Goal: Information Seeking & Learning: Learn about a topic

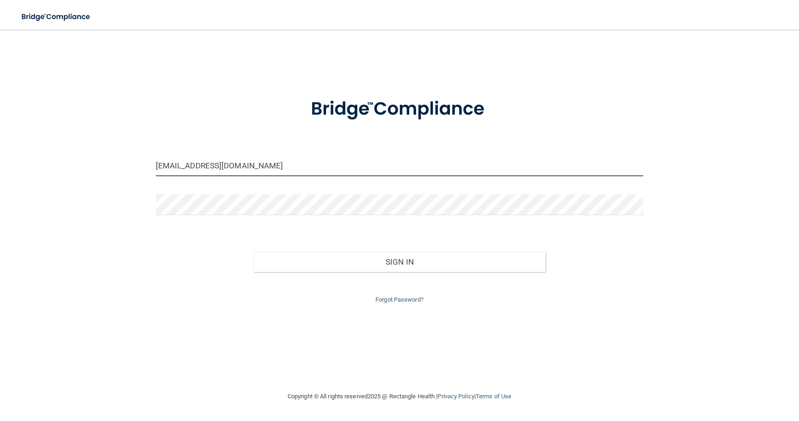
click at [213, 166] on input "[EMAIL_ADDRESS][DOMAIN_NAME]" at bounding box center [400, 165] width 488 height 21
type input "[EMAIL_ADDRESS][DOMAIN_NAME]"
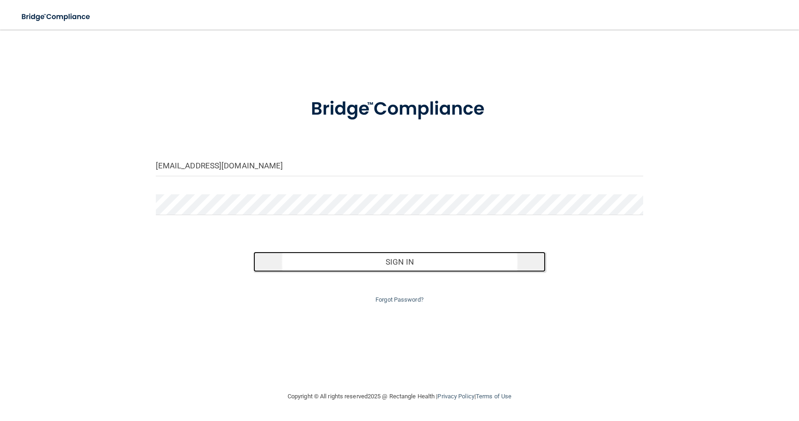
click at [406, 261] on button "Sign In" at bounding box center [399, 262] width 293 height 20
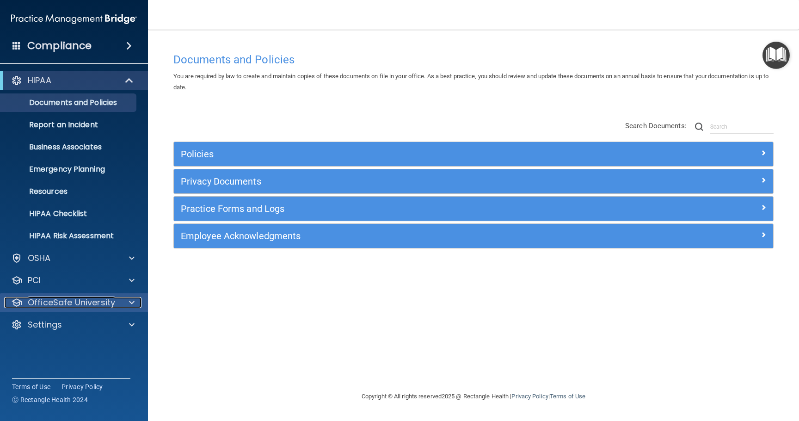
click at [80, 301] on p "OfficeSafe University" at bounding box center [71, 302] width 87 height 11
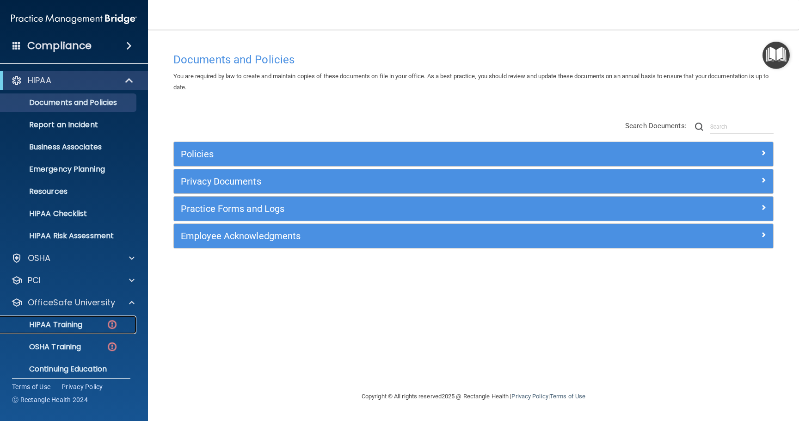
click at [73, 324] on p "HIPAA Training" at bounding box center [44, 324] width 76 height 9
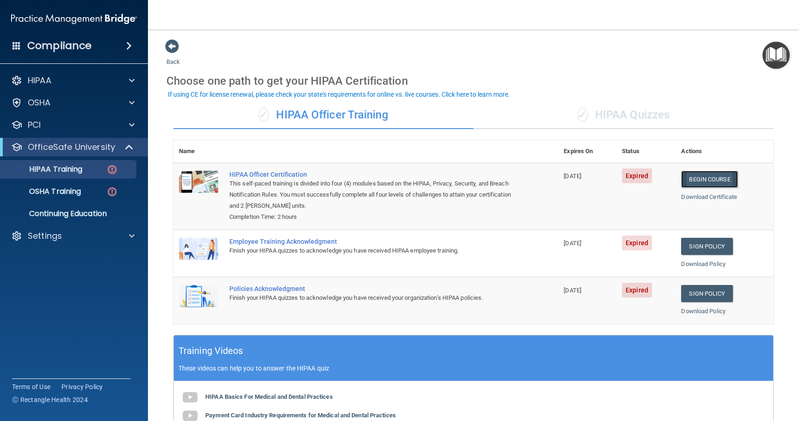
click at [702, 180] on link "Begin Course" at bounding box center [709, 179] width 56 height 17
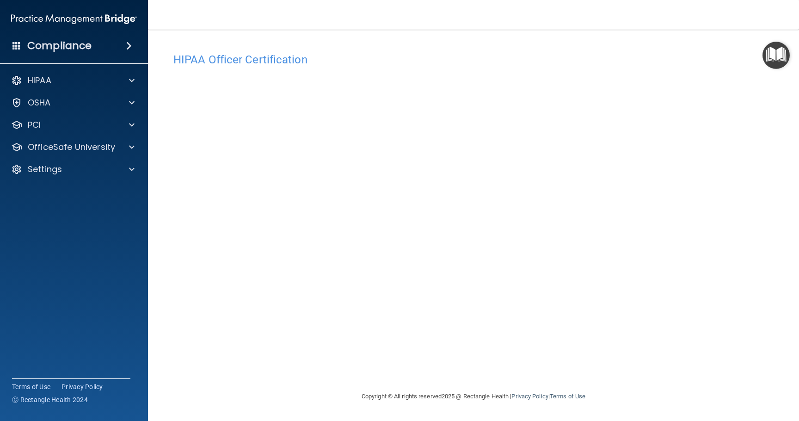
click at [623, 378] on div "HIPAA Officer Certification This course doesn’t expire until 03/04/2025. Are yo…" at bounding box center [473, 219] width 614 height 343
click at [41, 102] on p "OSHA" at bounding box center [39, 102] width 23 height 11
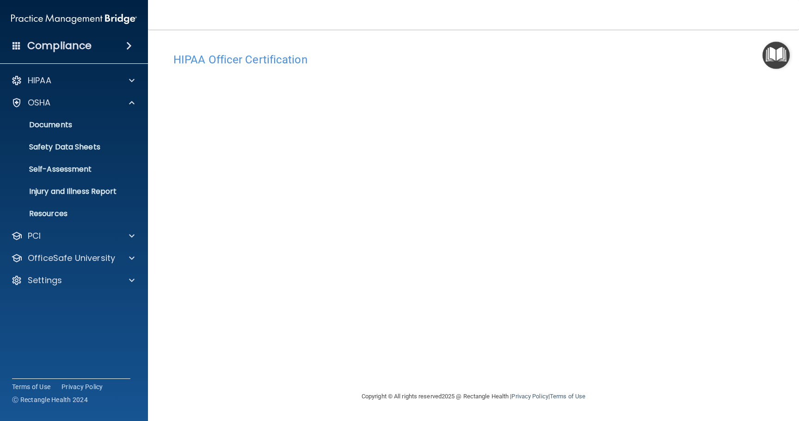
click at [132, 47] on span at bounding box center [129, 45] width 6 height 11
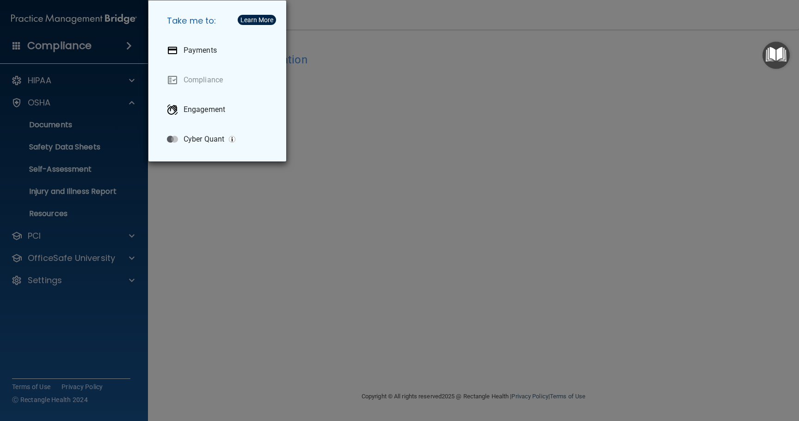
click at [67, 80] on div "Take me to: Payments Compliance Engagement Cyber Quant" at bounding box center [399, 210] width 799 height 421
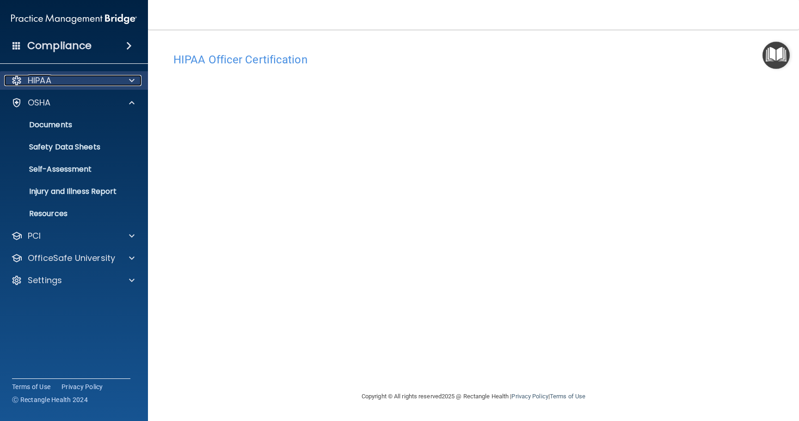
click at [132, 82] on span at bounding box center [132, 80] width 6 height 11
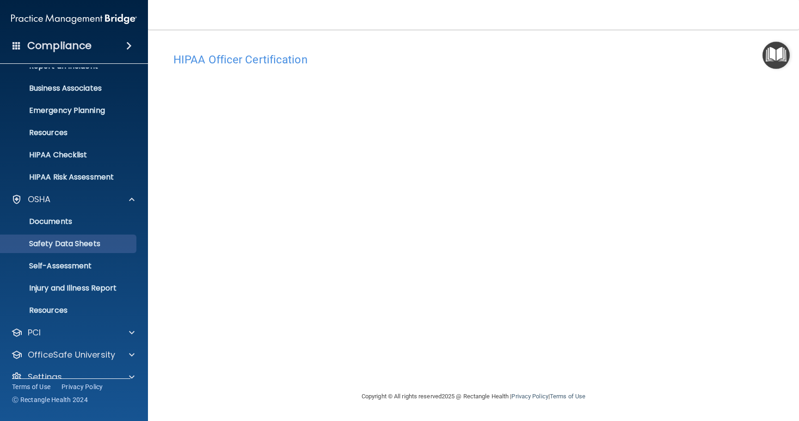
scroll to position [74, 0]
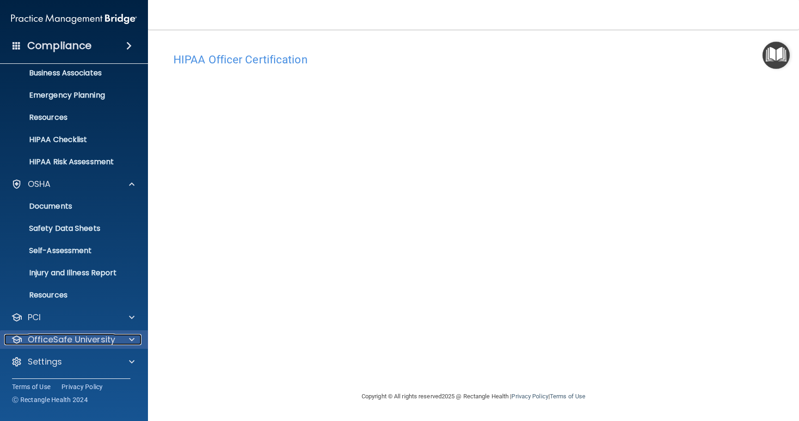
click at [104, 339] on p "OfficeSafe University" at bounding box center [71, 339] width 87 height 11
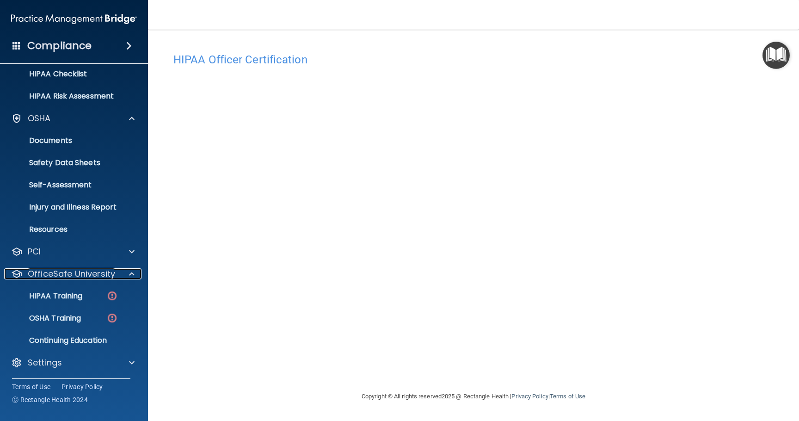
scroll to position [141, 0]
click at [66, 317] on p "OSHA Training" at bounding box center [43, 317] width 75 height 9
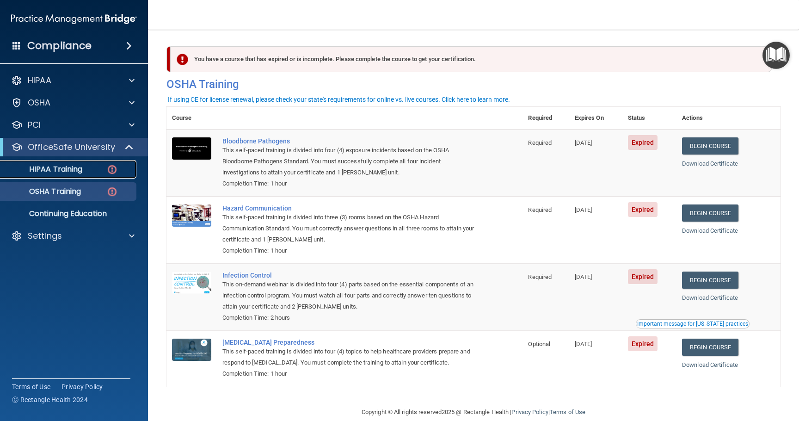
click at [112, 169] on img at bounding box center [112, 170] width 12 height 12
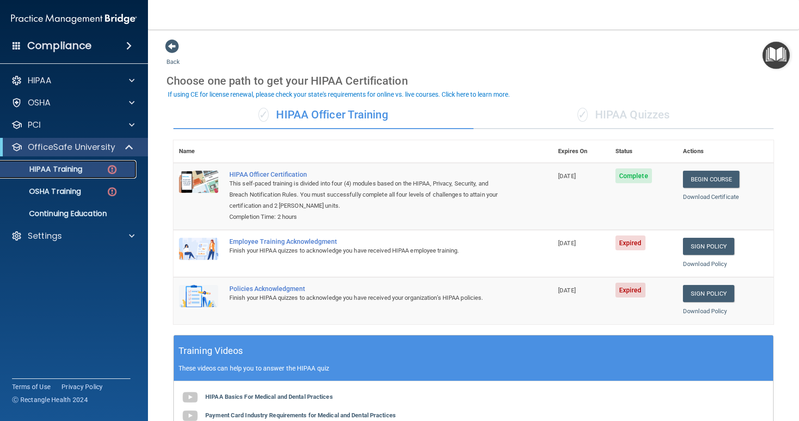
click at [111, 169] on img at bounding box center [112, 170] width 12 height 12
click at [619, 241] on span "Expired" at bounding box center [630, 242] width 30 height 15
click at [699, 246] on link "Sign Policy" at bounding box center [708, 246] width 51 height 17
click at [639, 202] on td "Complete" at bounding box center [644, 196] width 68 height 67
click at [691, 246] on link "Sign Policy" at bounding box center [708, 246] width 51 height 17
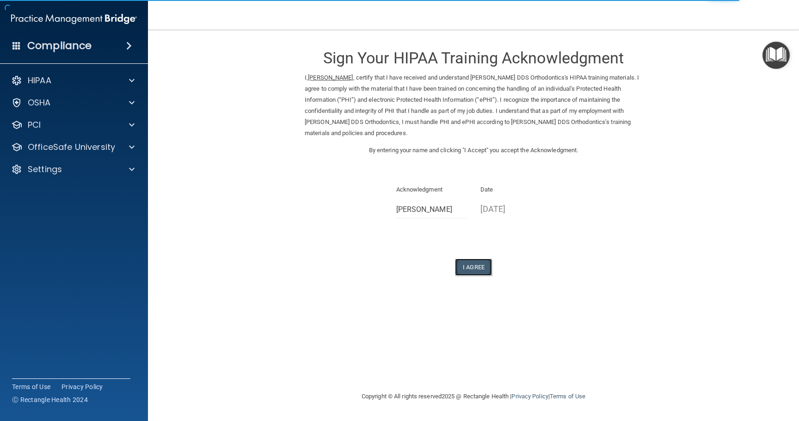
click at [469, 266] on button "I Agree" at bounding box center [473, 266] width 37 height 17
click at [477, 266] on button "I Agree" at bounding box center [473, 266] width 37 height 17
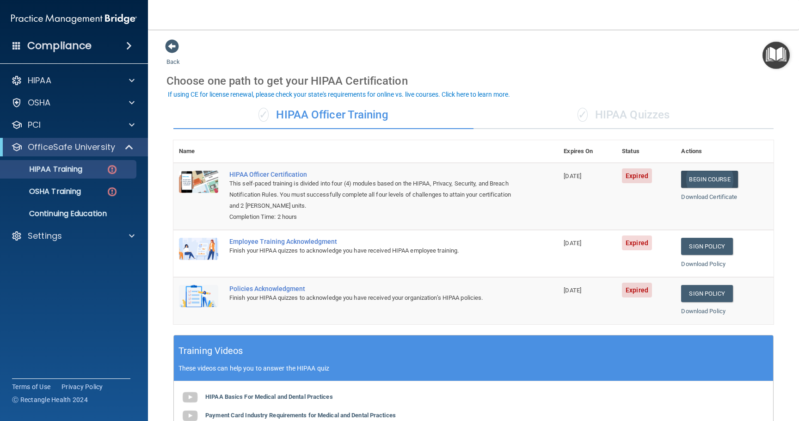
click at [695, 177] on link "Begin Course" at bounding box center [709, 179] width 56 height 17
click at [701, 263] on link "Download Policy" at bounding box center [703, 263] width 44 height 7
click at [691, 295] on link "Sign Policy" at bounding box center [706, 293] width 51 height 17
click at [112, 170] on img at bounding box center [112, 170] width 12 height 12
click at [63, 191] on p "OSHA Training" at bounding box center [43, 191] width 75 height 9
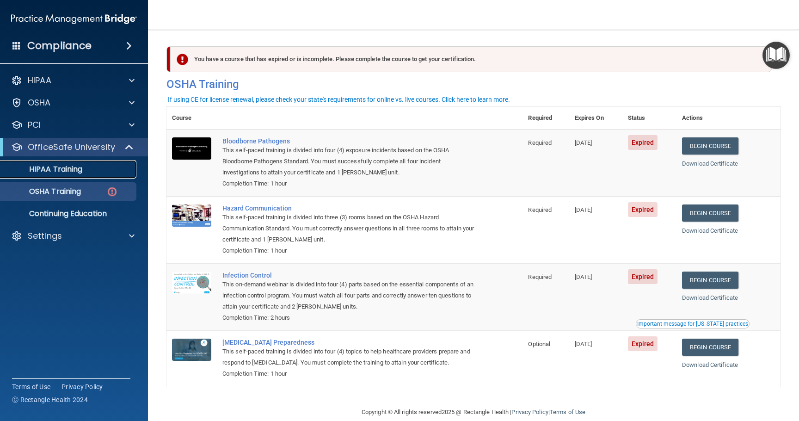
click at [69, 169] on p "HIPAA Training" at bounding box center [44, 169] width 76 height 9
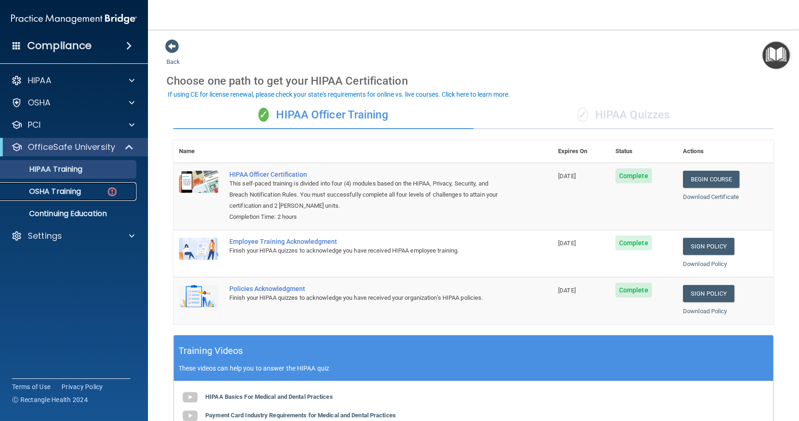
click at [64, 191] on p "OSHA Training" at bounding box center [43, 191] width 75 height 9
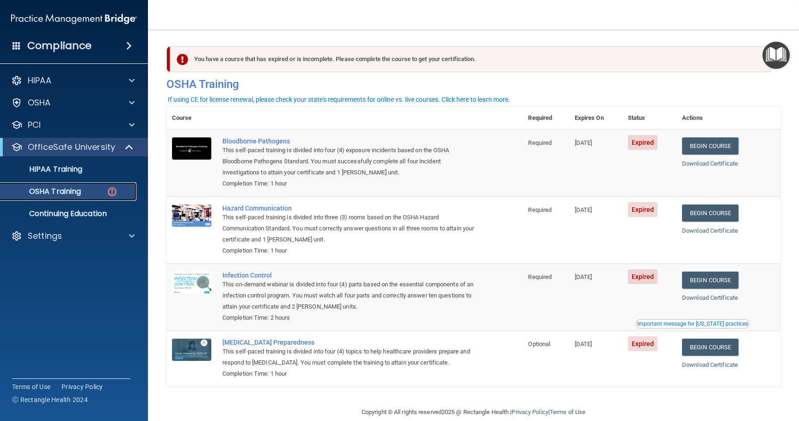
scroll to position [16, 0]
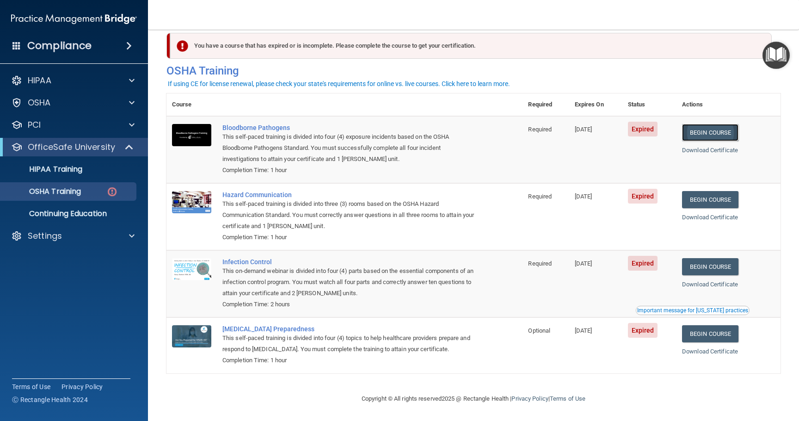
click at [705, 132] on link "Begin Course" at bounding box center [710, 132] width 56 height 17
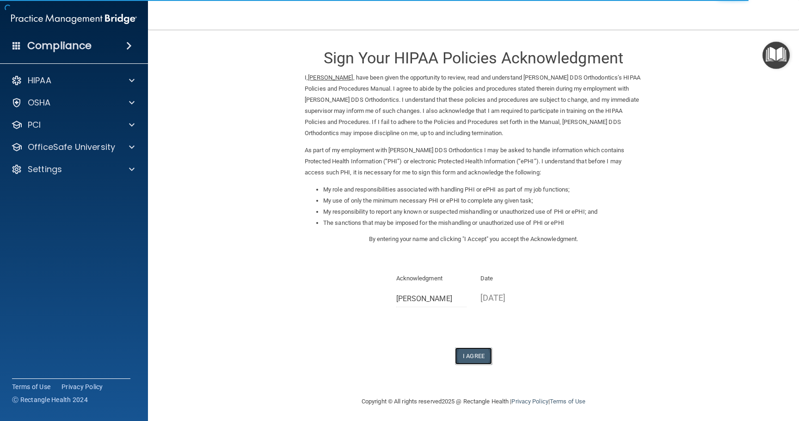
click at [468, 355] on button "I Agree" at bounding box center [473, 355] width 37 height 17
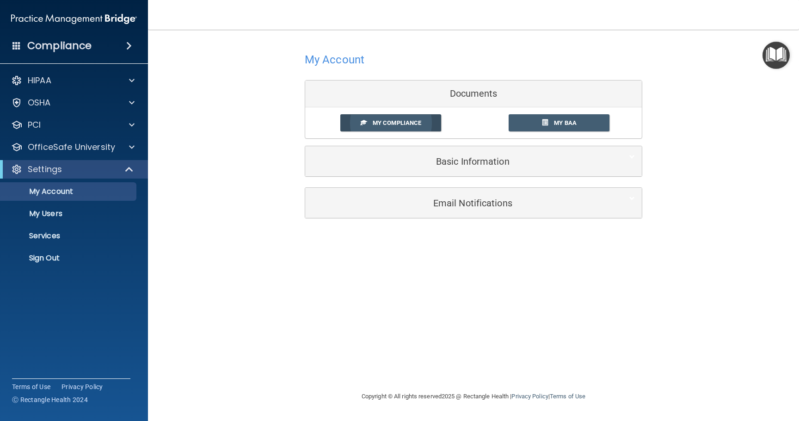
click at [386, 123] on span "My Compliance" at bounding box center [397, 122] width 49 height 7
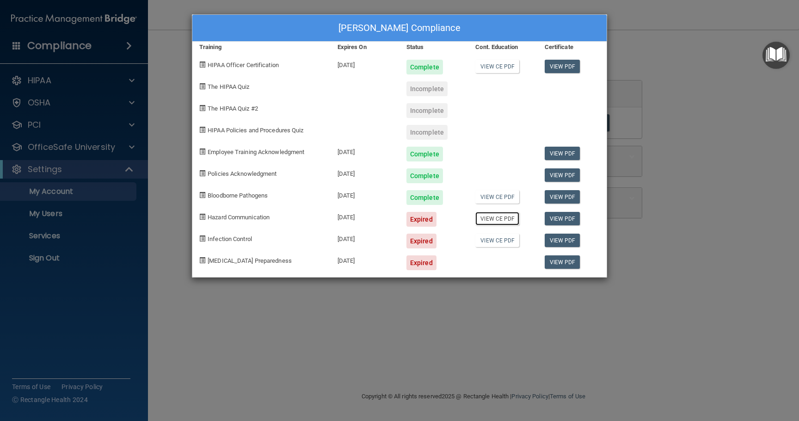
click at [494, 220] on link "View CE PDF" at bounding box center [497, 218] width 44 height 13
click at [500, 219] on link "View CE PDF" at bounding box center [497, 218] width 44 height 13
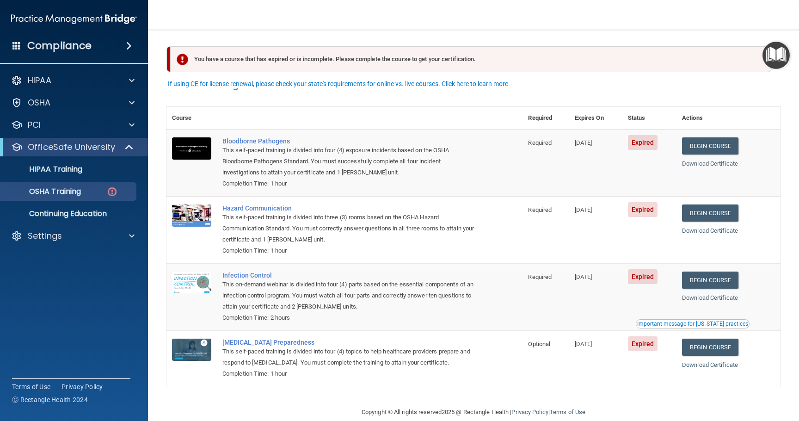
scroll to position [16, 0]
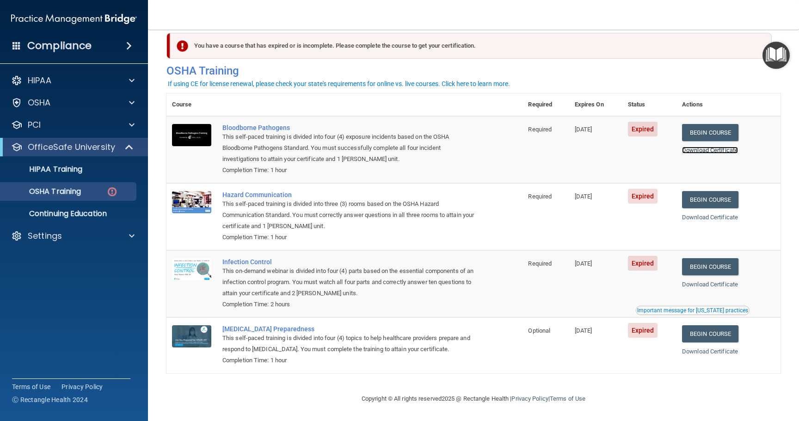
click at [697, 150] on link "Download Certificate" at bounding box center [710, 150] width 56 height 7
click at [86, 190] on div "OSHA Training" at bounding box center [69, 191] width 126 height 9
click at [114, 191] on img at bounding box center [112, 192] width 12 height 12
